Goal: Transaction & Acquisition: Purchase product/service

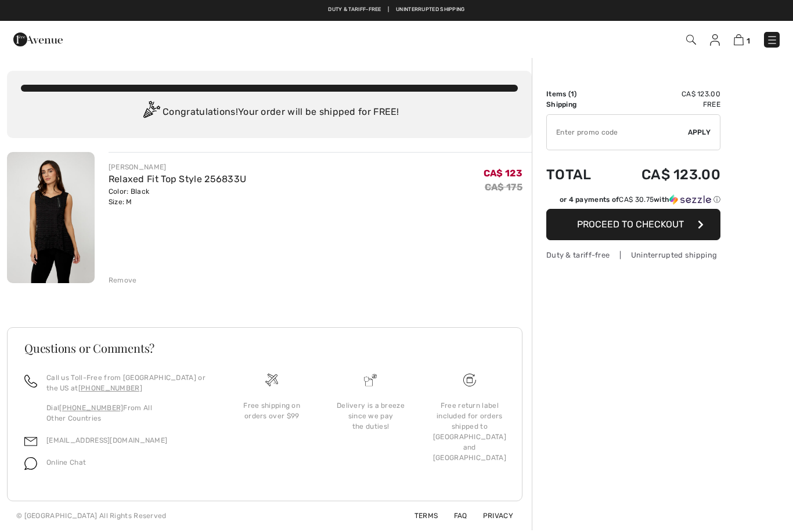
click at [124, 279] on div "Remove" at bounding box center [123, 280] width 28 height 10
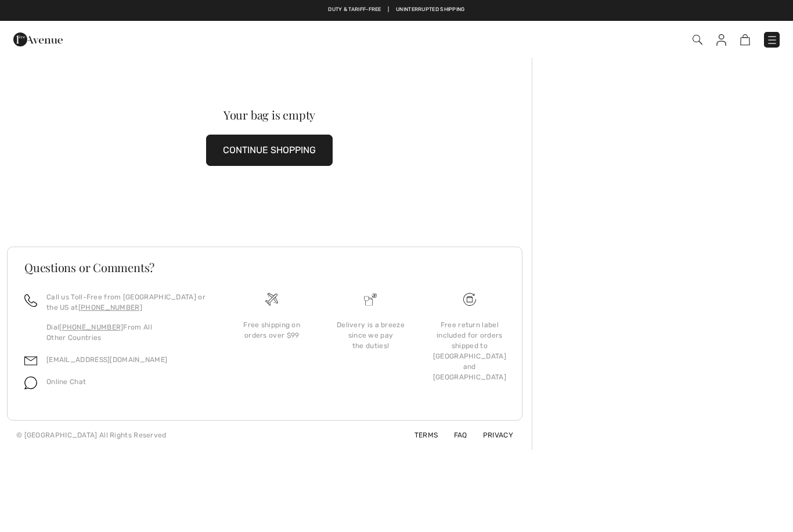
click at [723, 41] on img at bounding box center [721, 40] width 10 height 12
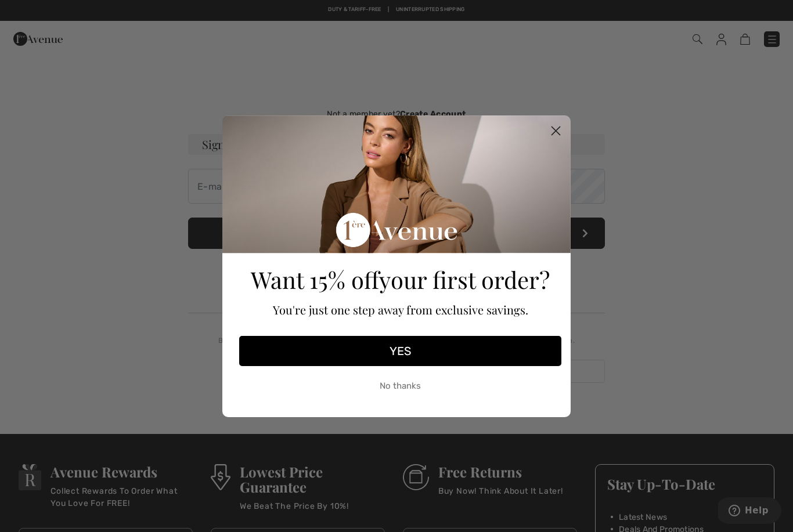
click at [555, 128] on circle "Close dialog" at bounding box center [555, 130] width 19 height 19
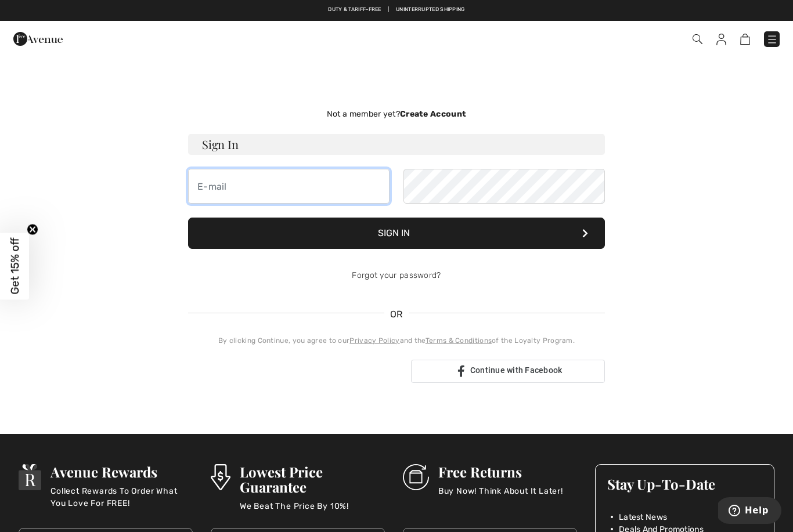
click at [326, 192] on input "email" at bounding box center [288, 186] width 201 height 35
type input "outlawlawyer24@yahoo.ca"
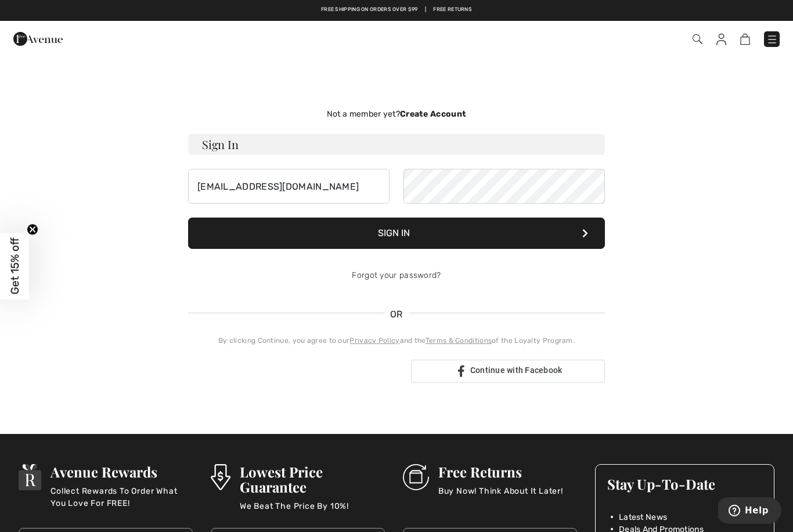
click at [397, 230] on button "Sign In" at bounding box center [396, 233] width 417 height 31
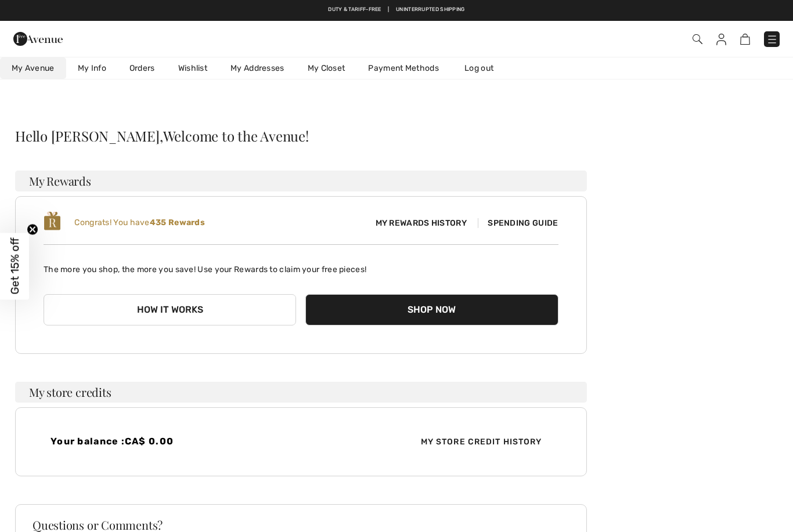
click at [148, 67] on link "Orders" at bounding box center [142, 67] width 49 height 21
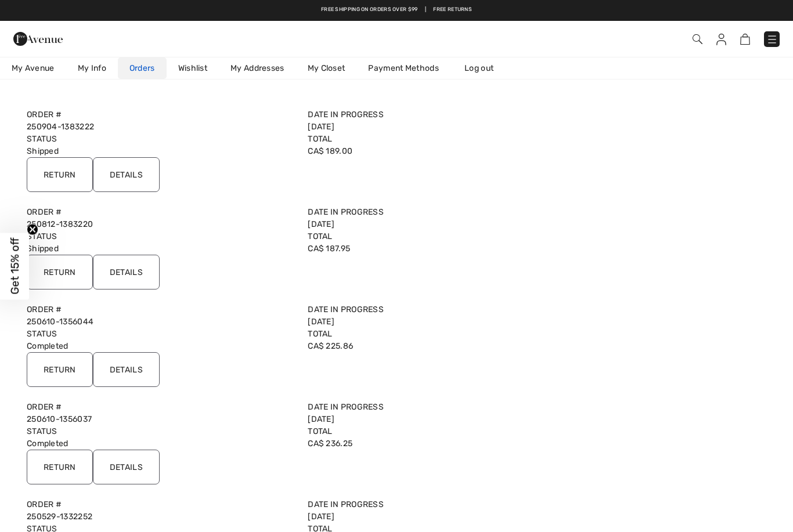
scroll to position [48, 0]
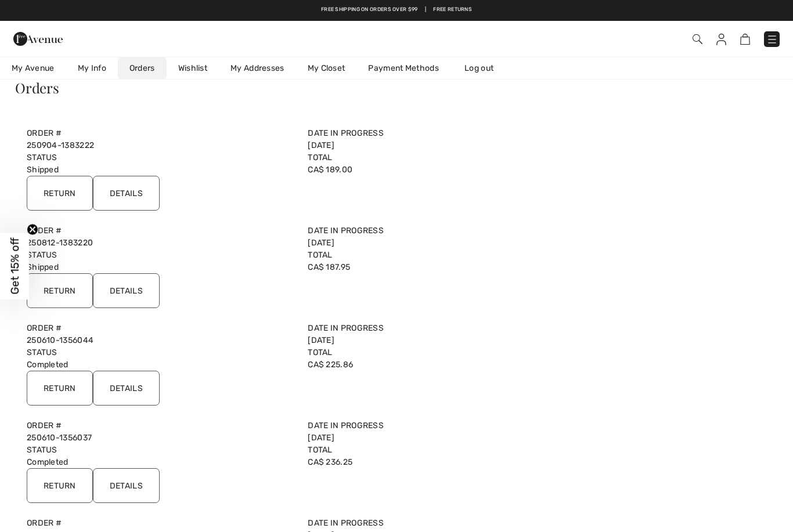
click at [31, 230] on icon "Close teaser" at bounding box center [32, 229] width 5 height 5
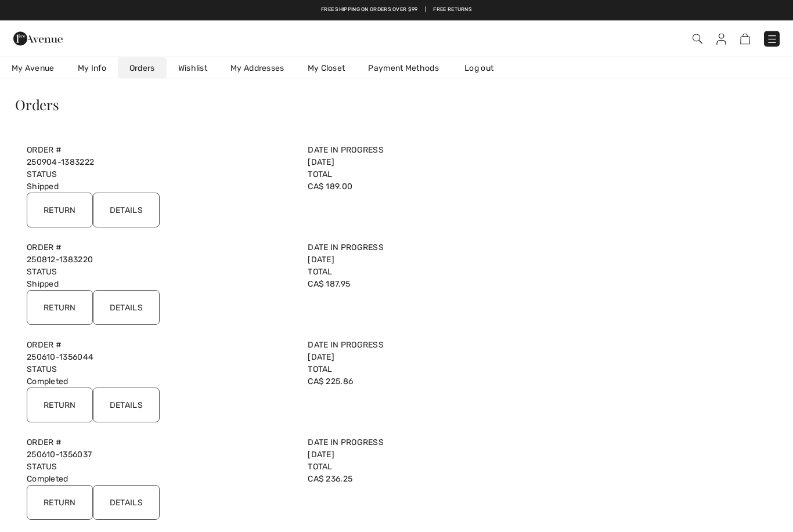
scroll to position [0, 0]
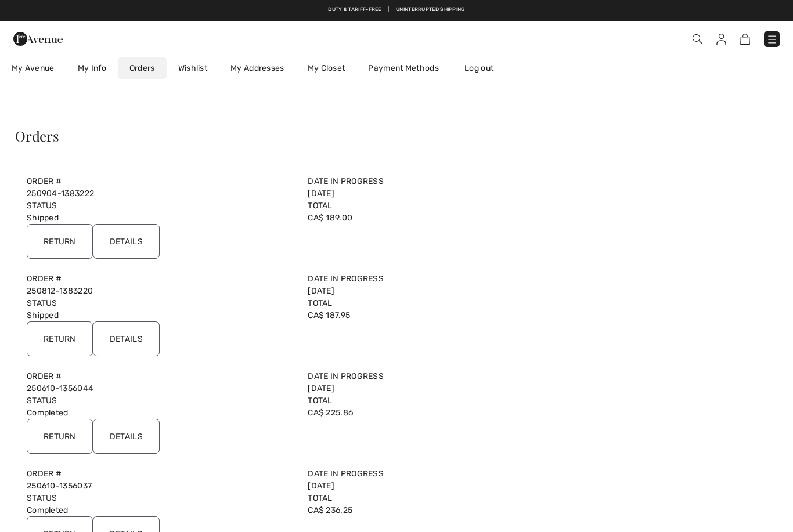
click at [125, 246] on input "Details" at bounding box center [126, 241] width 67 height 35
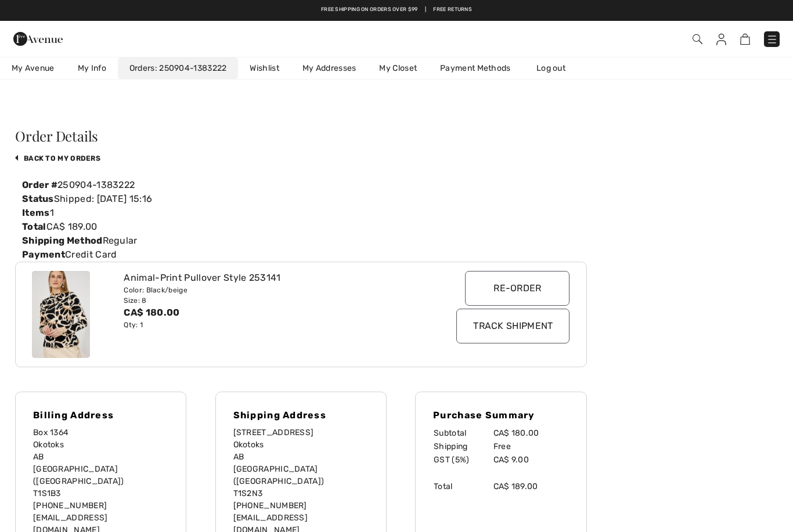
click at [101, 87] on div at bounding box center [396, 49] width 793 height 99
click at [89, 67] on link "My Info" at bounding box center [92, 67] width 52 height 21
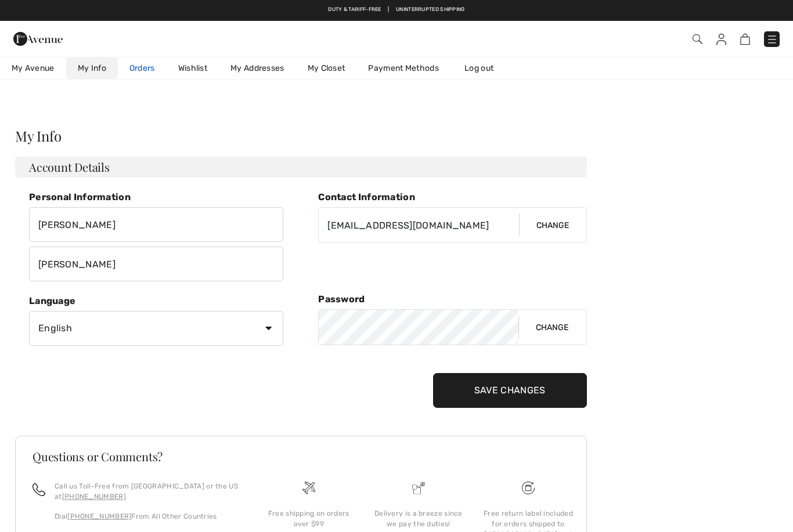
click at [139, 69] on link "Orders" at bounding box center [142, 67] width 49 height 21
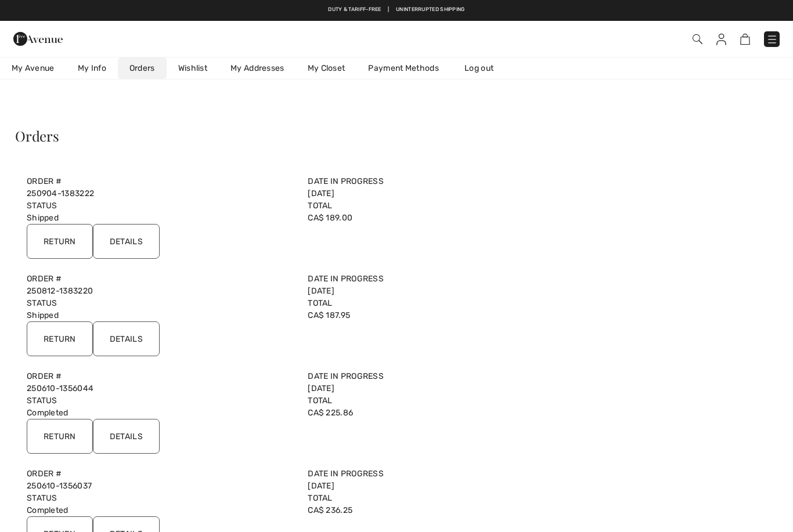
click at [770, 38] on img at bounding box center [772, 40] width 12 height 12
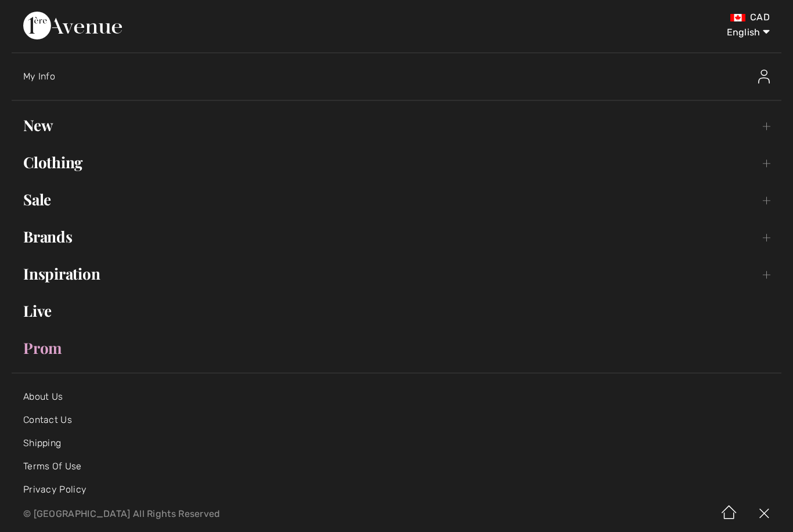
click at [38, 128] on link "New Toggle submenu" at bounding box center [397, 126] width 770 height 26
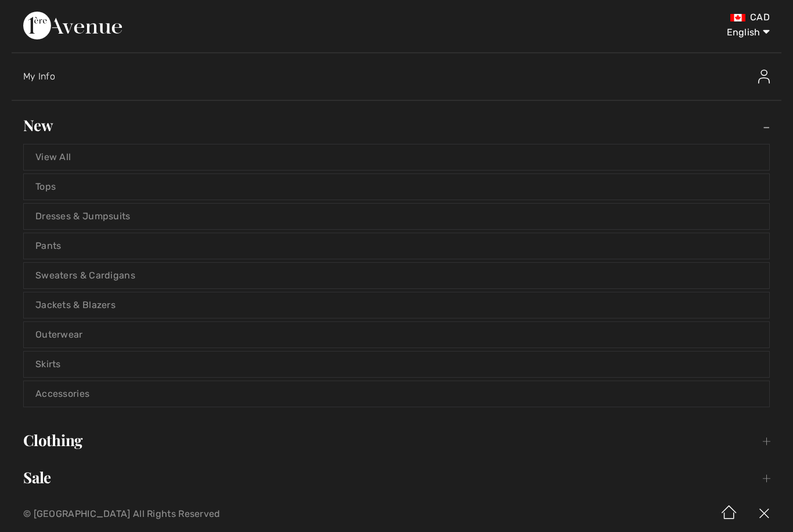
click at [40, 160] on link "View All" at bounding box center [396, 158] width 745 height 26
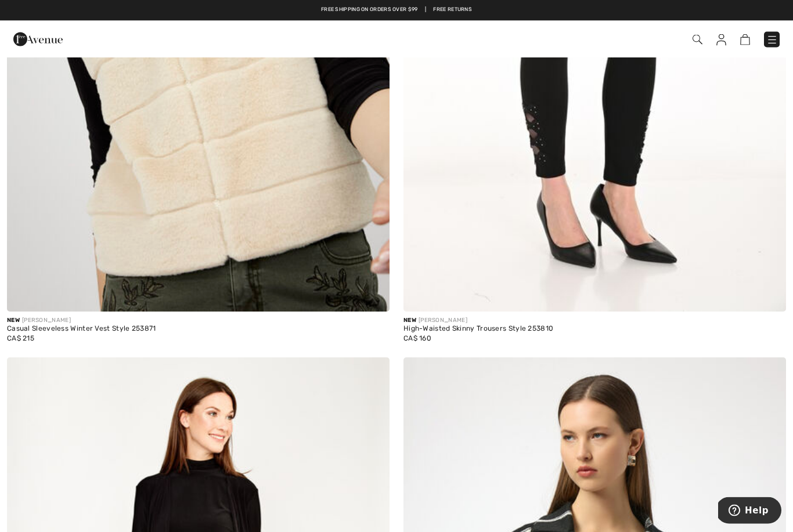
scroll to position [6739, 0]
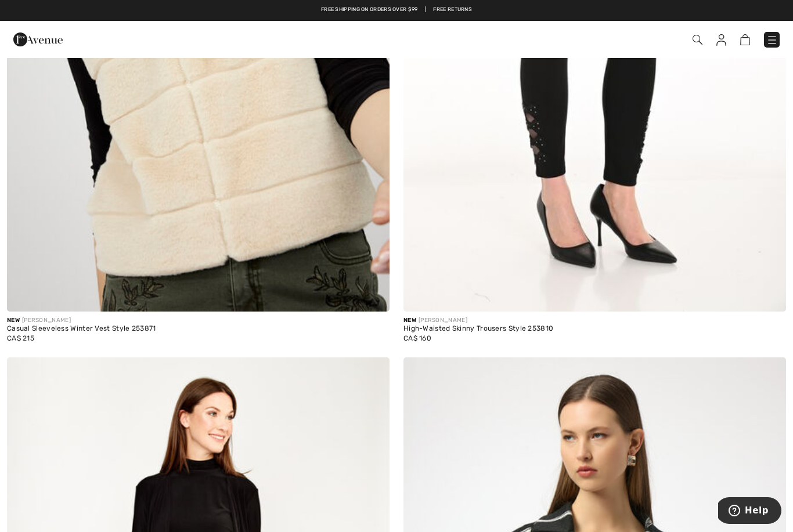
click at [773, 41] on img at bounding box center [772, 40] width 12 height 12
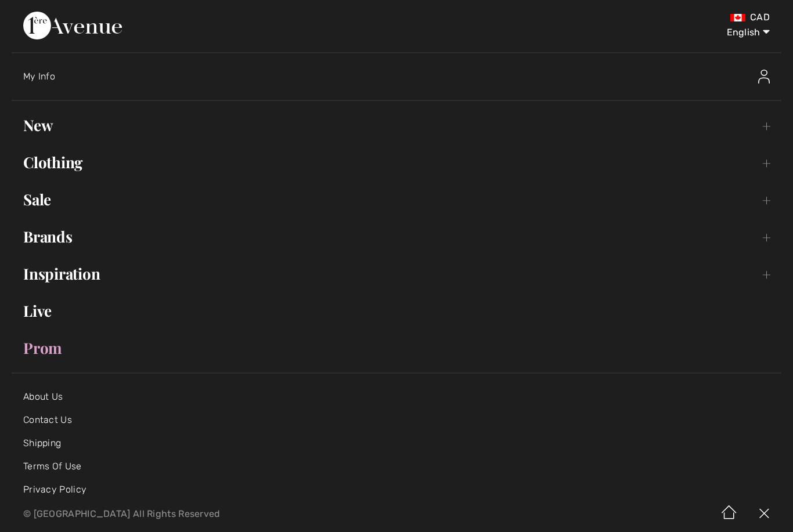
click at [41, 169] on link "Clothing Toggle submenu" at bounding box center [397, 163] width 770 height 26
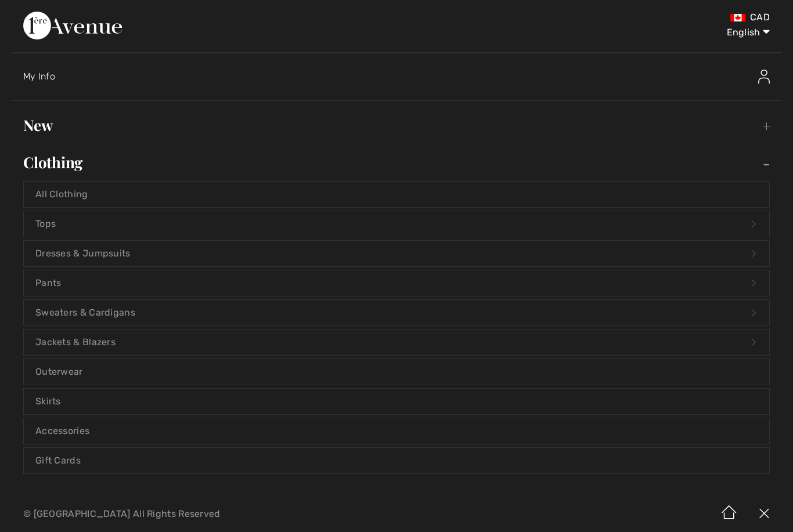
click at [52, 194] on link "All Clothing" at bounding box center [396, 195] width 745 height 26
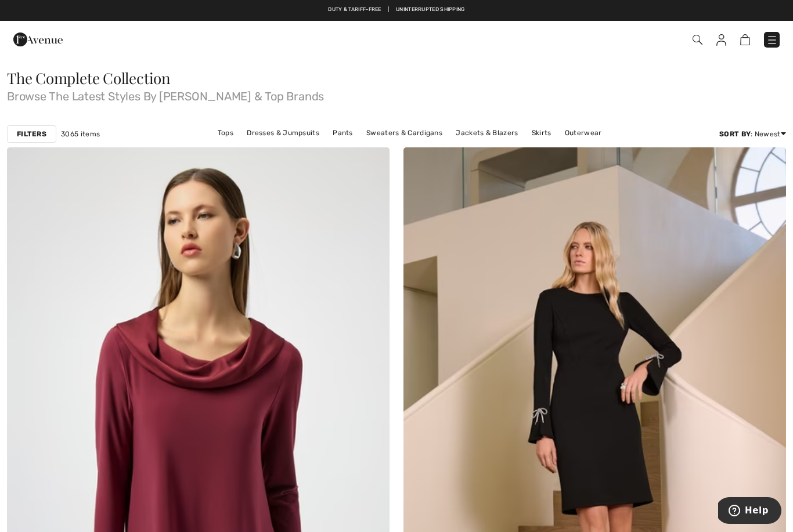
click at [32, 136] on strong "Filters" at bounding box center [32, 134] width 30 height 10
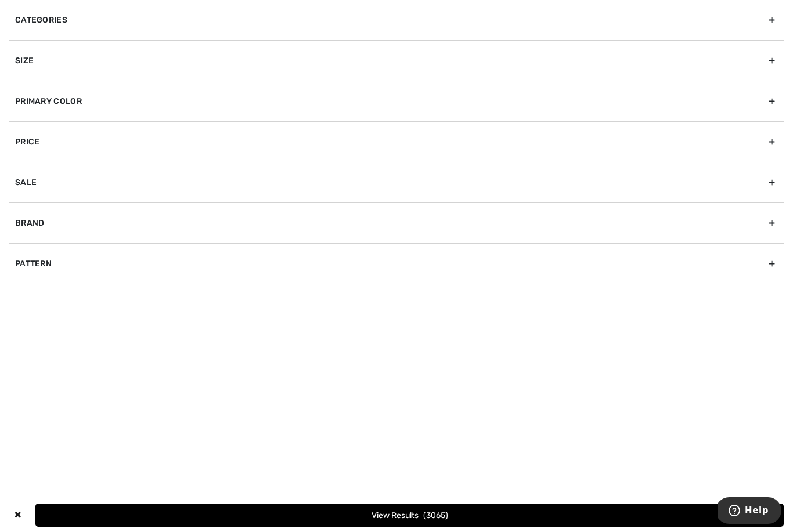
click at [28, 103] on div "Primary Color" at bounding box center [396, 101] width 774 height 41
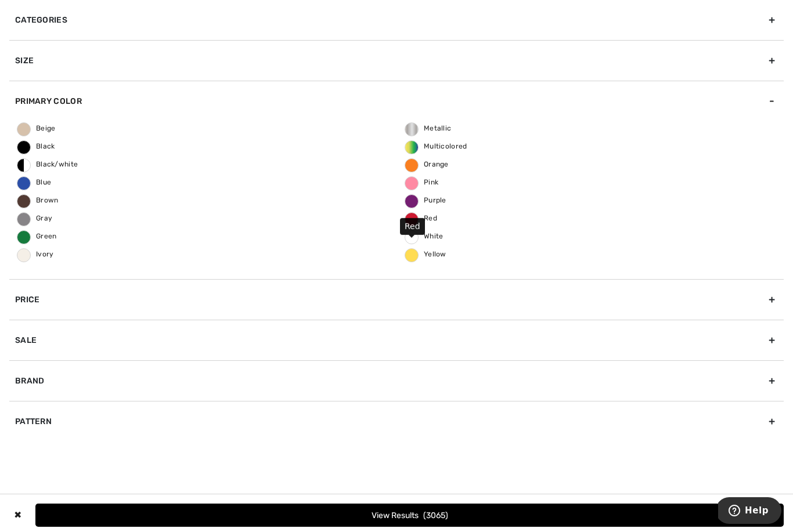
click at [418, 221] on span "Red" at bounding box center [421, 218] width 32 height 8
click at [0, 0] on input "Red" at bounding box center [0, 0] width 0 height 0
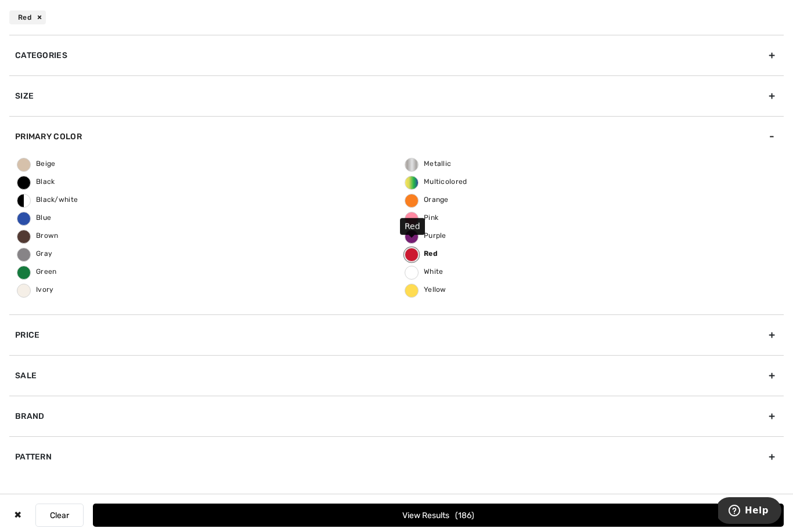
click at [516, 513] on button "View Results 186" at bounding box center [438, 515] width 691 height 23
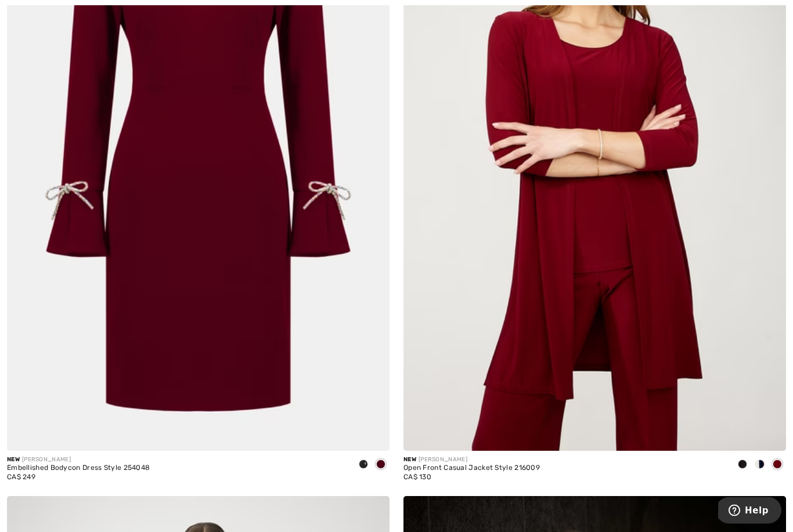
scroll to position [267, 0]
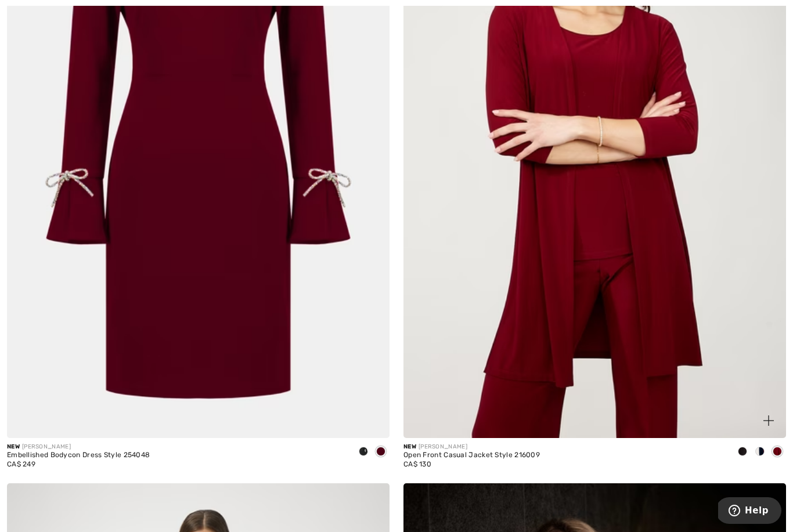
click at [596, 286] on img at bounding box center [594, 151] width 383 height 574
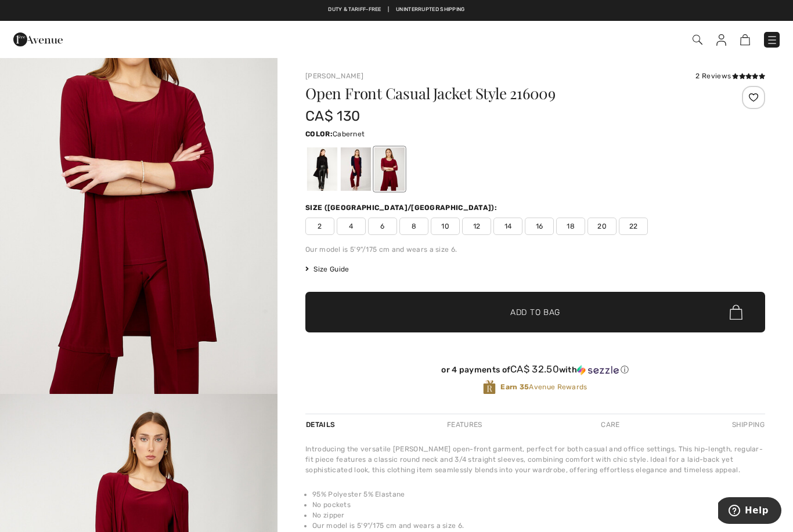
click at [324, 177] on div at bounding box center [322, 169] width 30 height 44
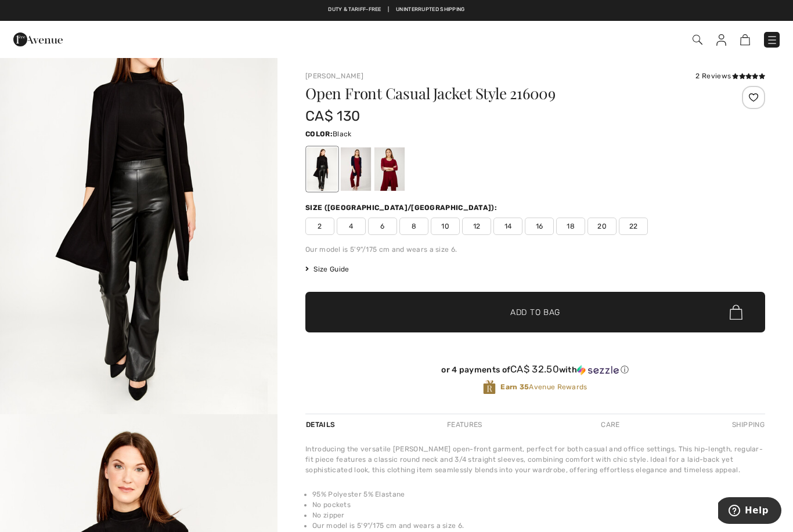
scroll to position [56, 0]
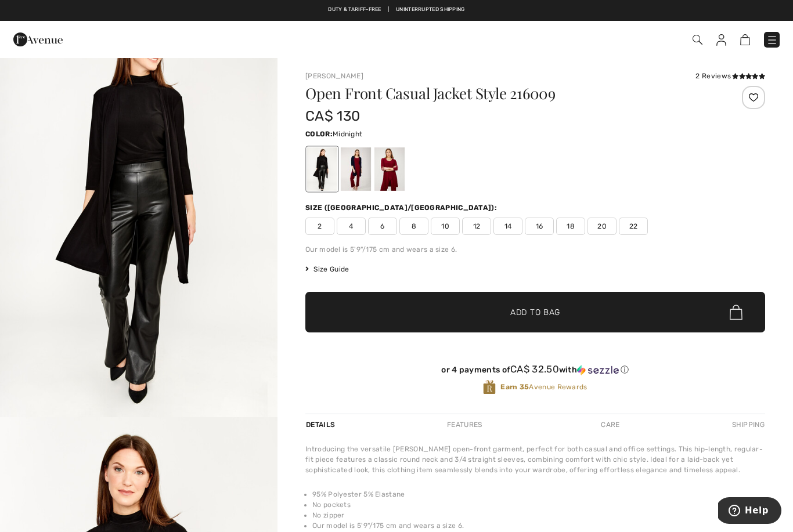
click at [358, 174] on div at bounding box center [356, 169] width 30 height 44
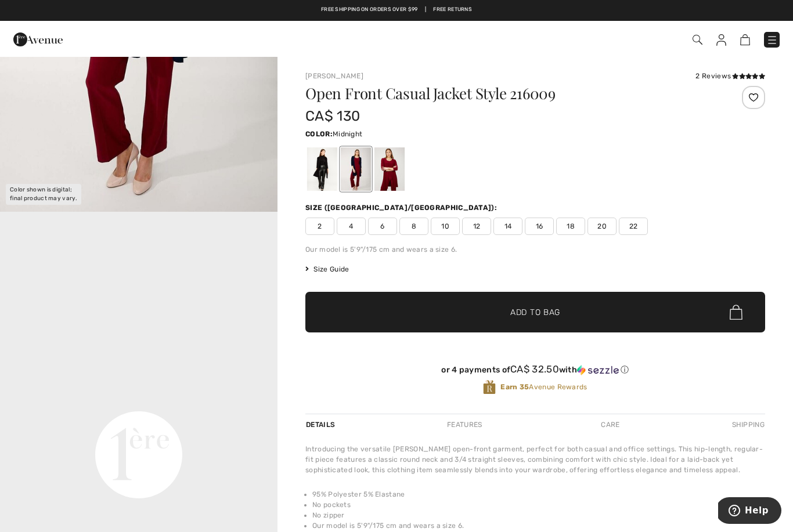
scroll to position [349, 0]
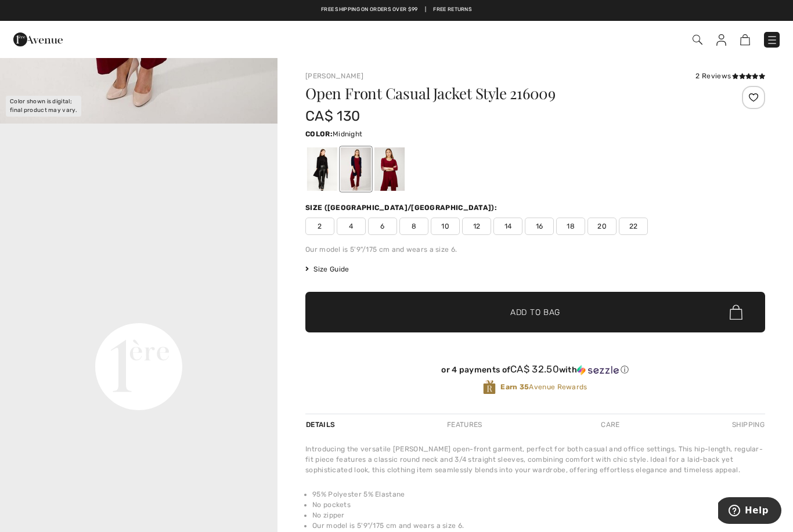
click at [325, 173] on div at bounding box center [322, 169] width 30 height 44
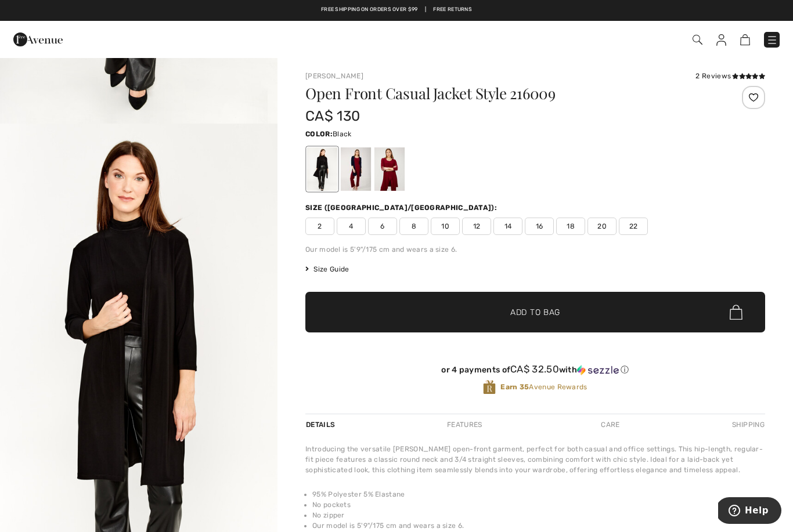
scroll to position [0, 0]
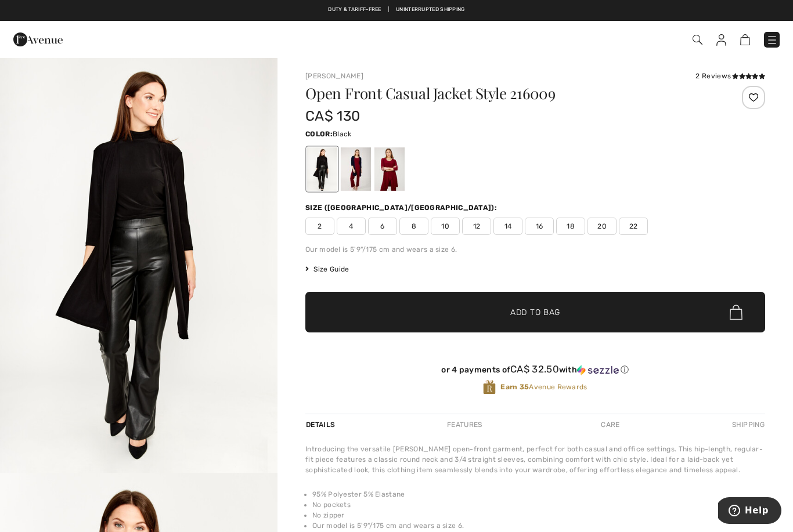
click at [396, 185] on div at bounding box center [389, 169] width 30 height 44
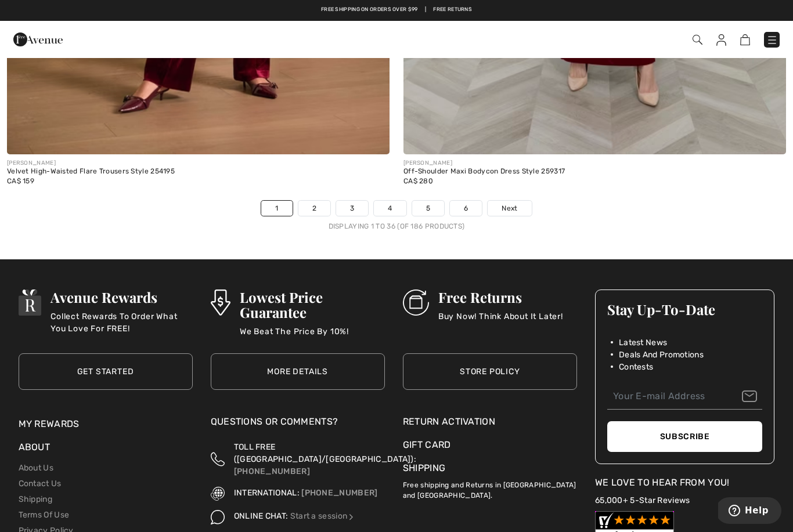
scroll to position [11323, 0]
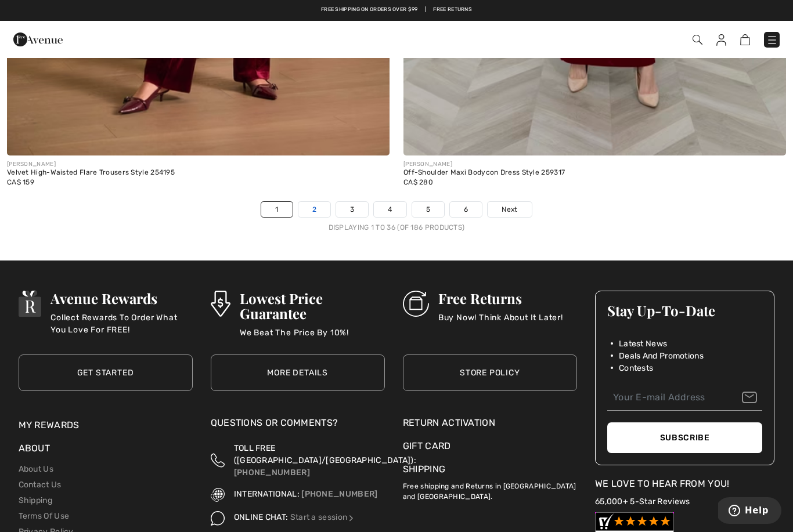
click at [320, 202] on link "2" at bounding box center [314, 209] width 32 height 15
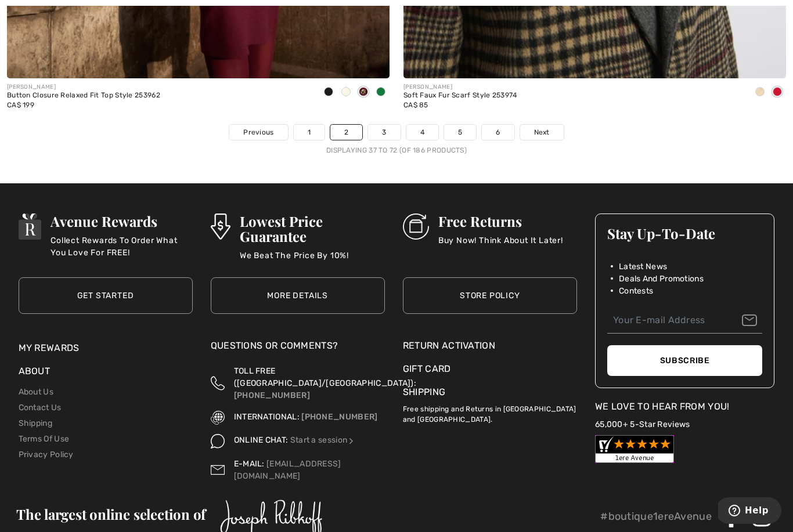
scroll to position [11417, 0]
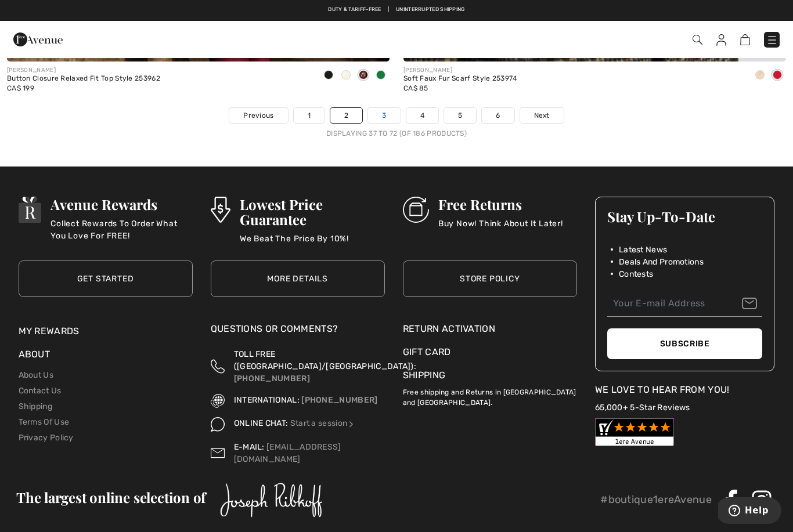
click at [378, 110] on link "3" at bounding box center [384, 115] width 32 height 15
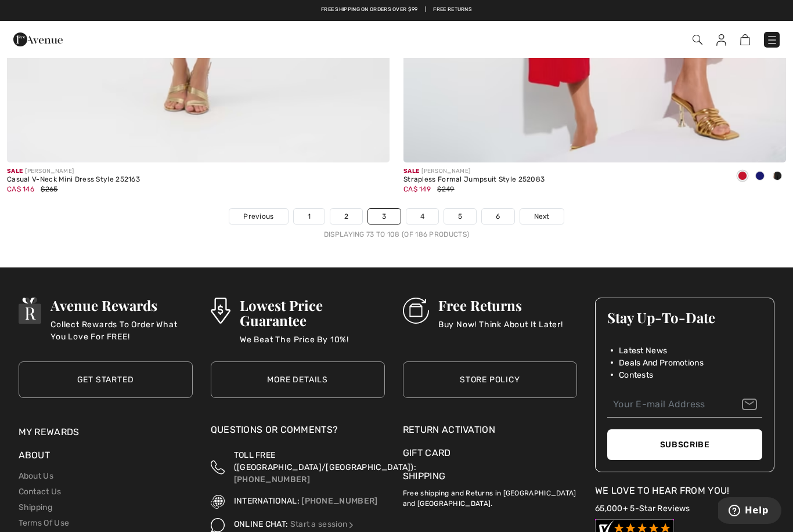
scroll to position [11313, 0]
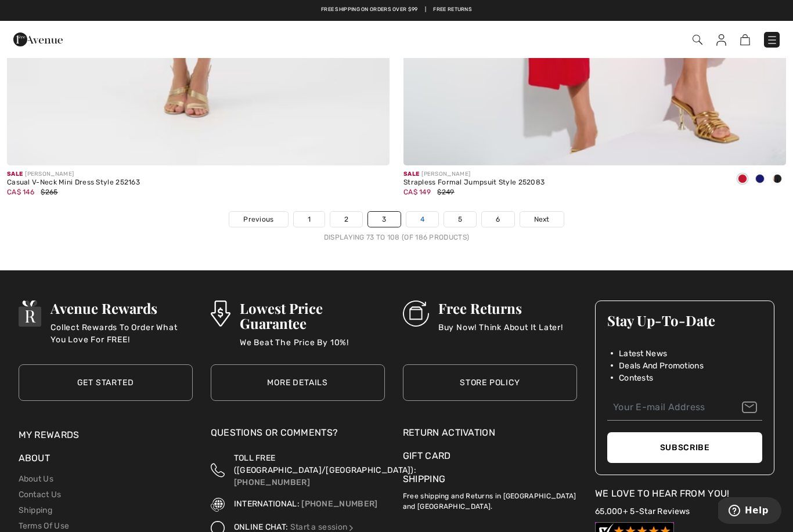
click at [430, 212] on link "4" at bounding box center [422, 219] width 32 height 15
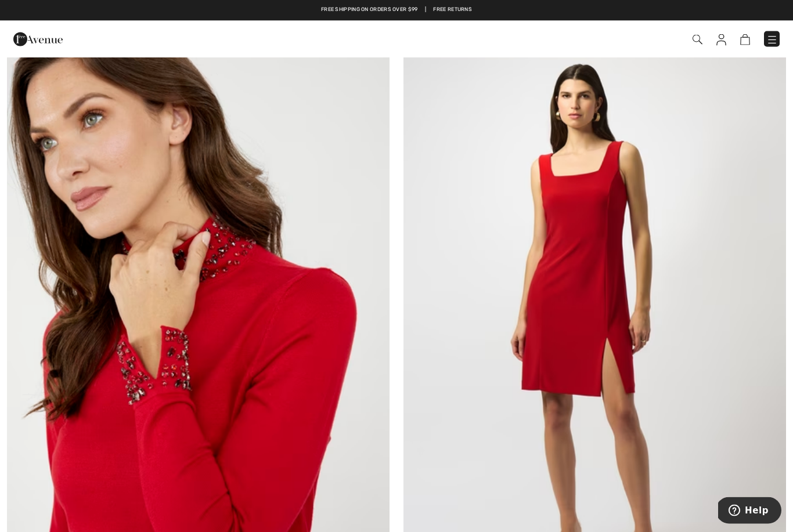
scroll to position [5176, 0]
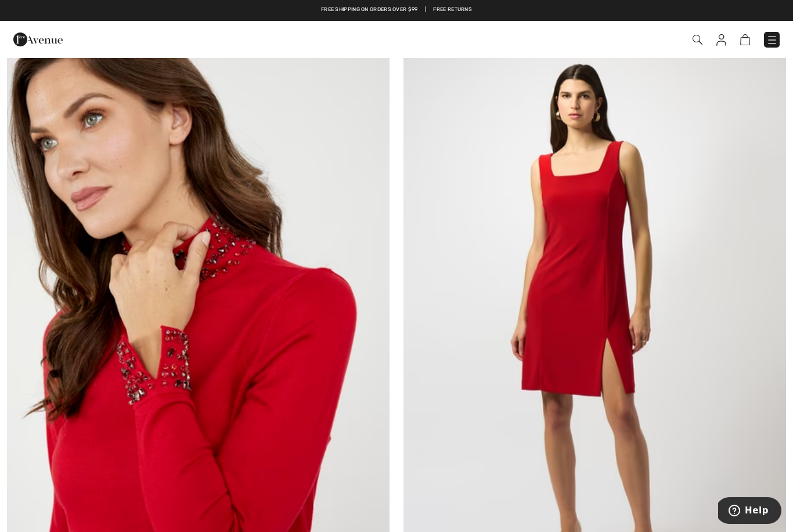
click at [65, 360] on img at bounding box center [198, 320] width 383 height 574
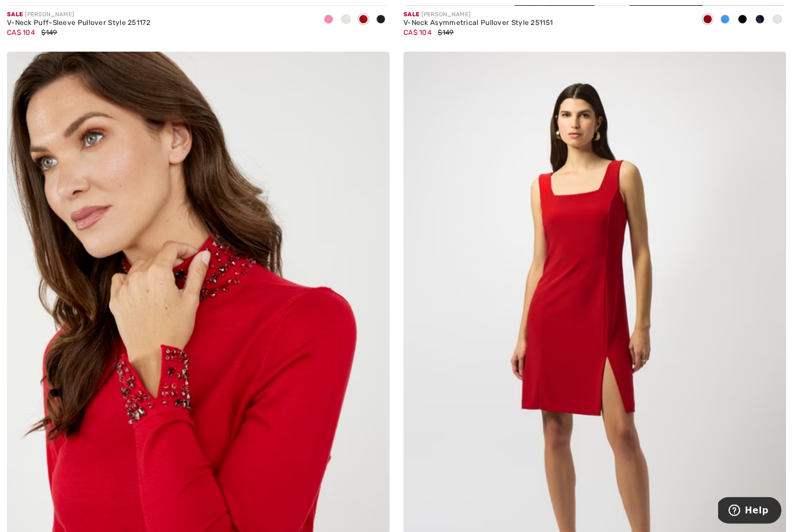
scroll to position [5162, 0]
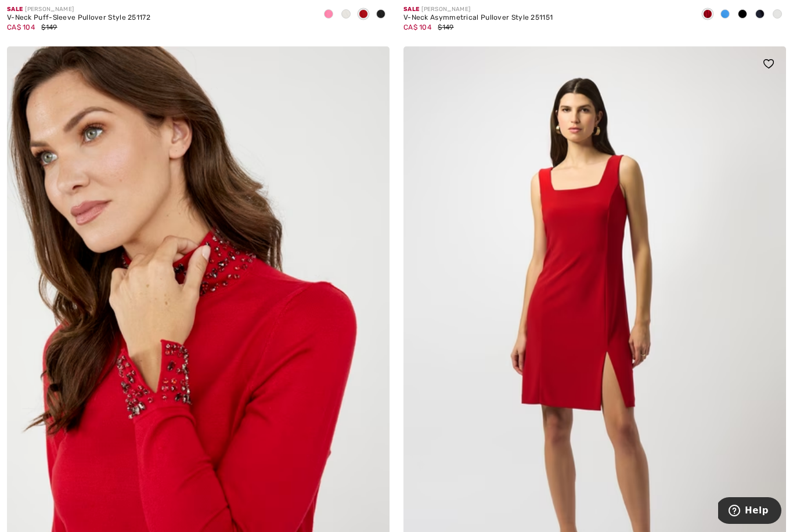
click at [735, 428] on img at bounding box center [594, 333] width 383 height 574
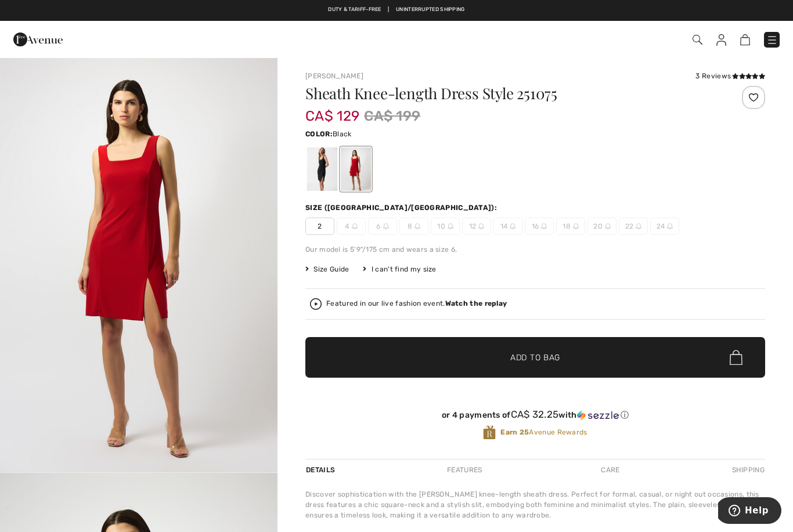
click at [325, 177] on div at bounding box center [322, 169] width 30 height 44
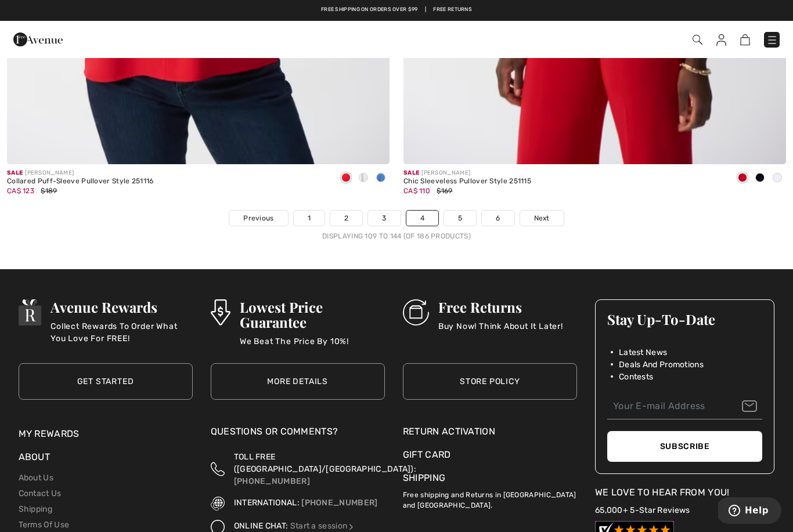
scroll to position [11316, 0]
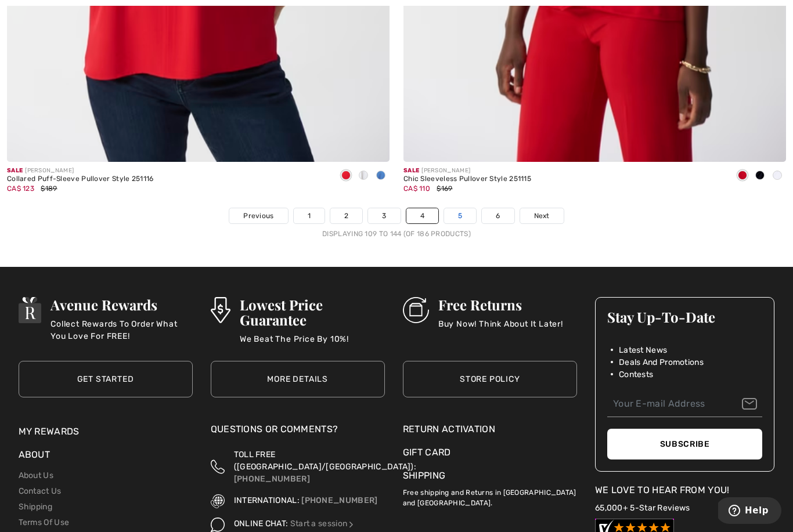
click at [460, 208] on link "5" at bounding box center [460, 215] width 32 height 15
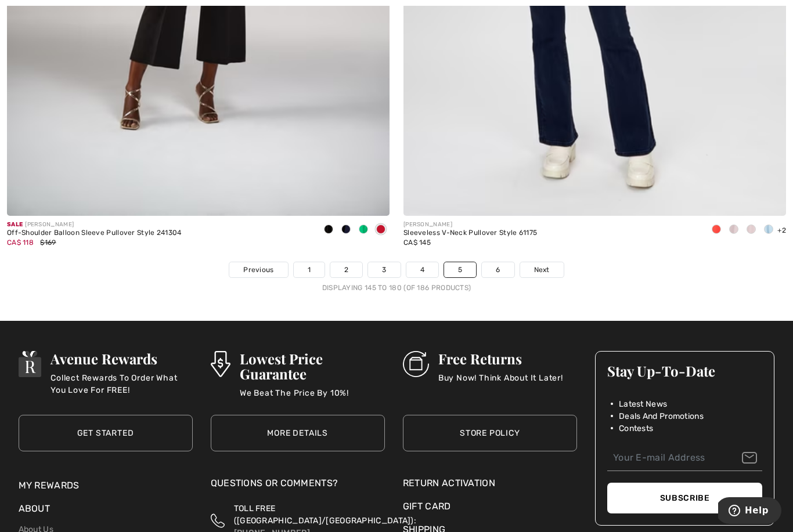
scroll to position [11277, 0]
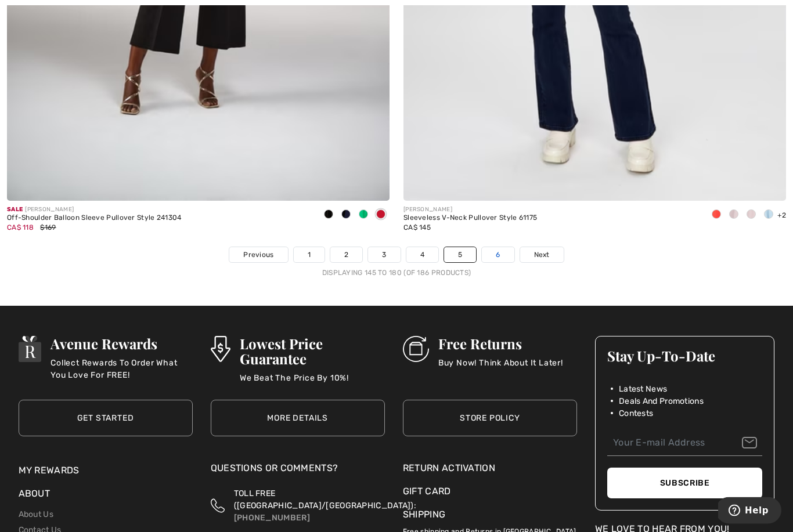
click at [495, 251] on link "6" at bounding box center [498, 255] width 32 height 15
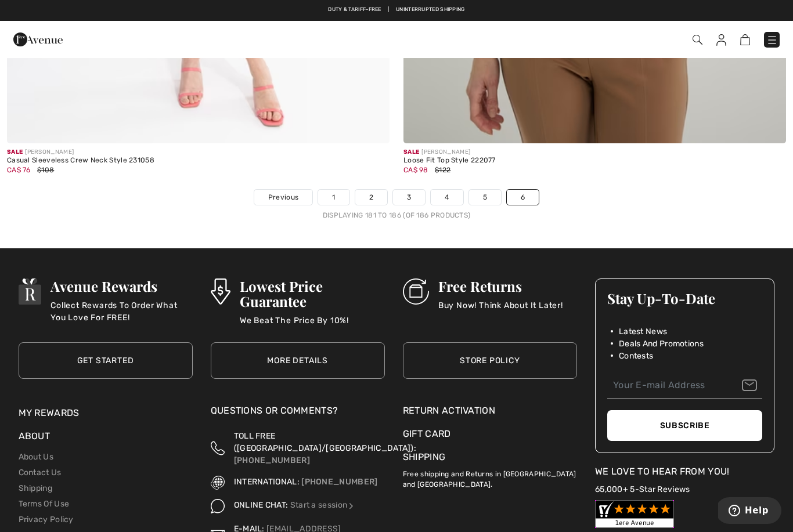
scroll to position [1728, 0]
